Goal: Information Seeking & Learning: Find specific fact

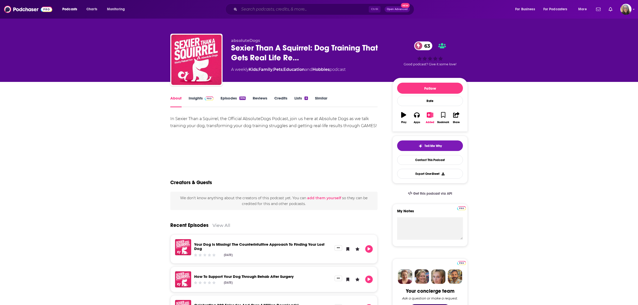
click at [249, 9] on input "Search podcasts, credits, & more..." at bounding box center [304, 9] width 130 height 8
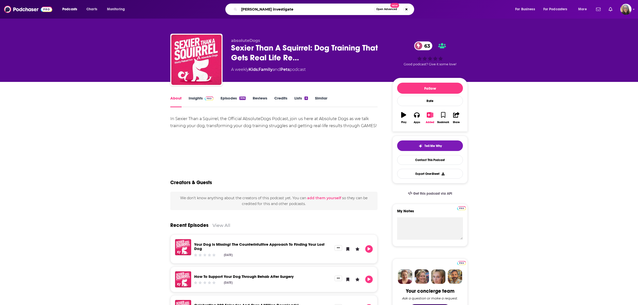
type input "[PERSON_NAME] investigates"
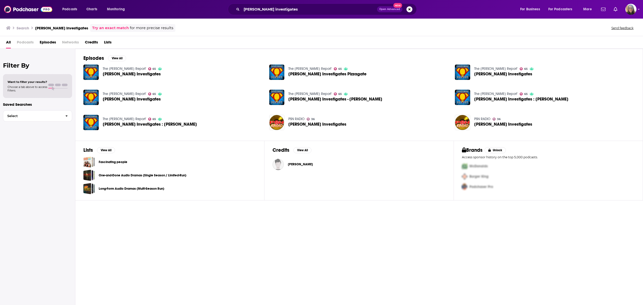
click at [120, 74] on span "[PERSON_NAME] Investigates" at bounding box center [132, 74] width 58 height 4
